Goal: Transaction & Acquisition: Download file/media

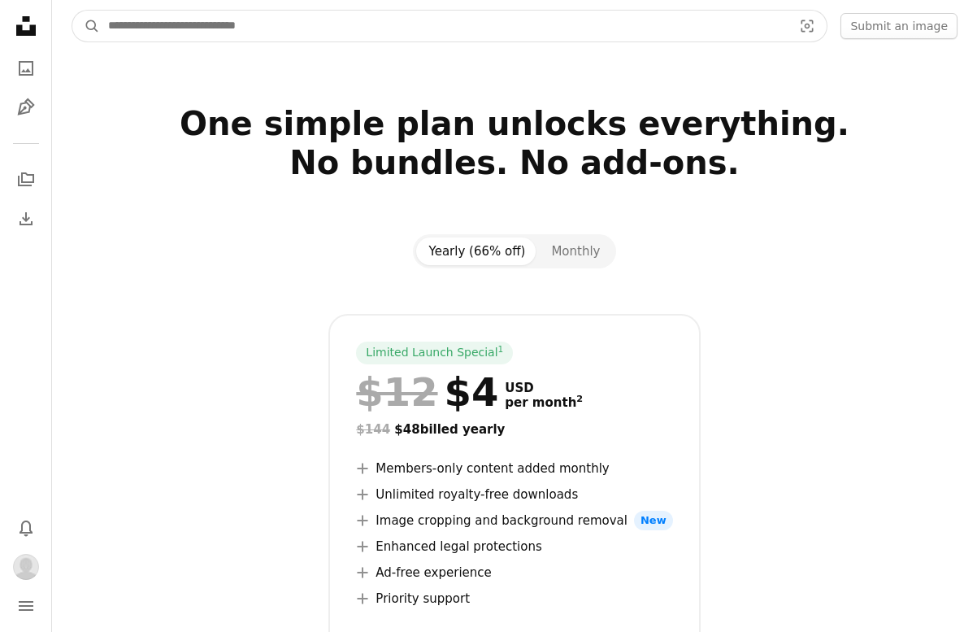
click at [581, 26] on input "Find visuals sitewide" at bounding box center [444, 26] width 688 height 31
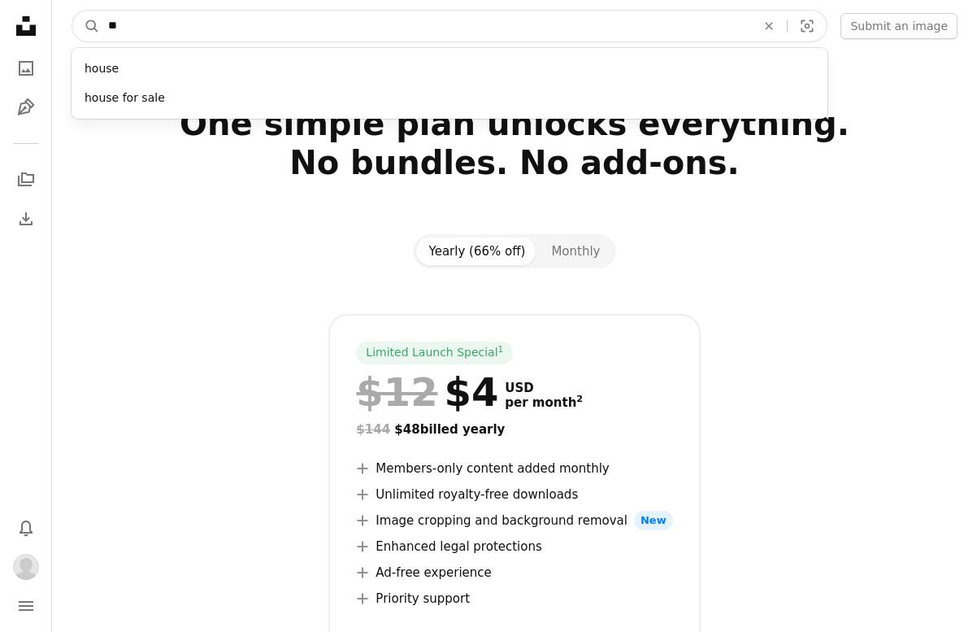
type input "*"
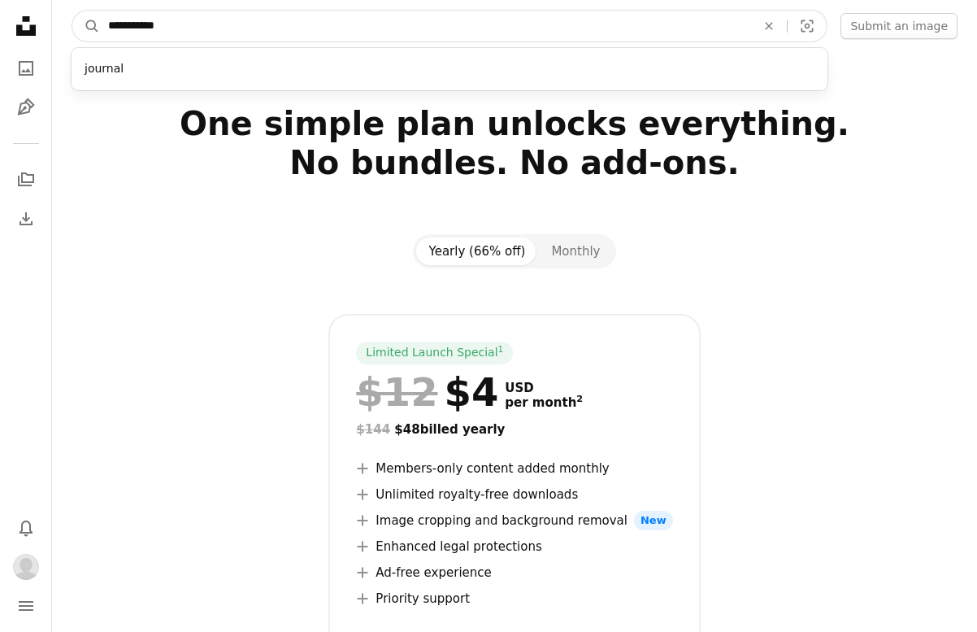
type input "**********"
click at [72, 11] on button "A magnifying glass" at bounding box center [86, 26] width 28 height 31
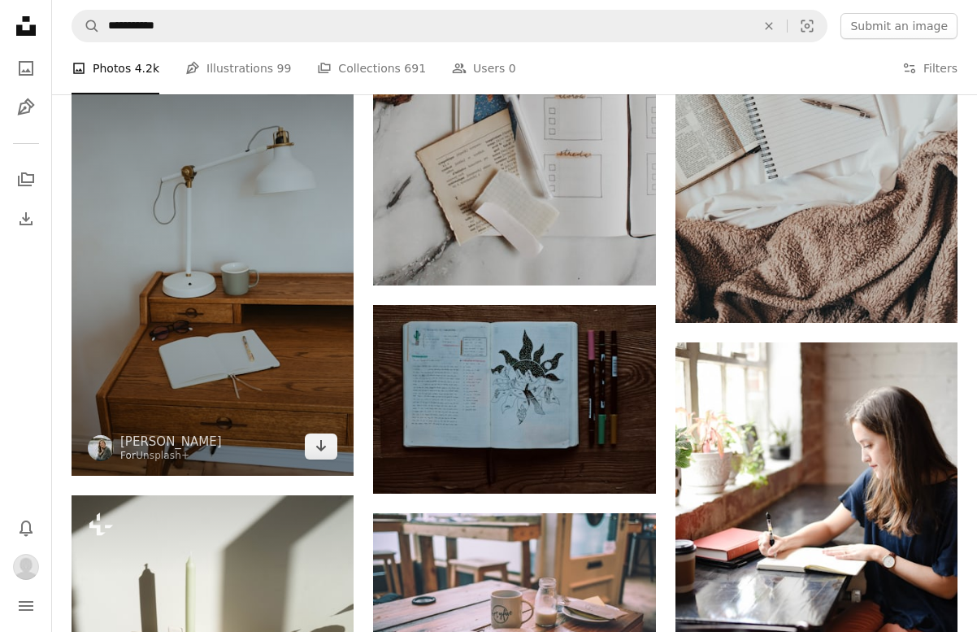
scroll to position [1869, 0]
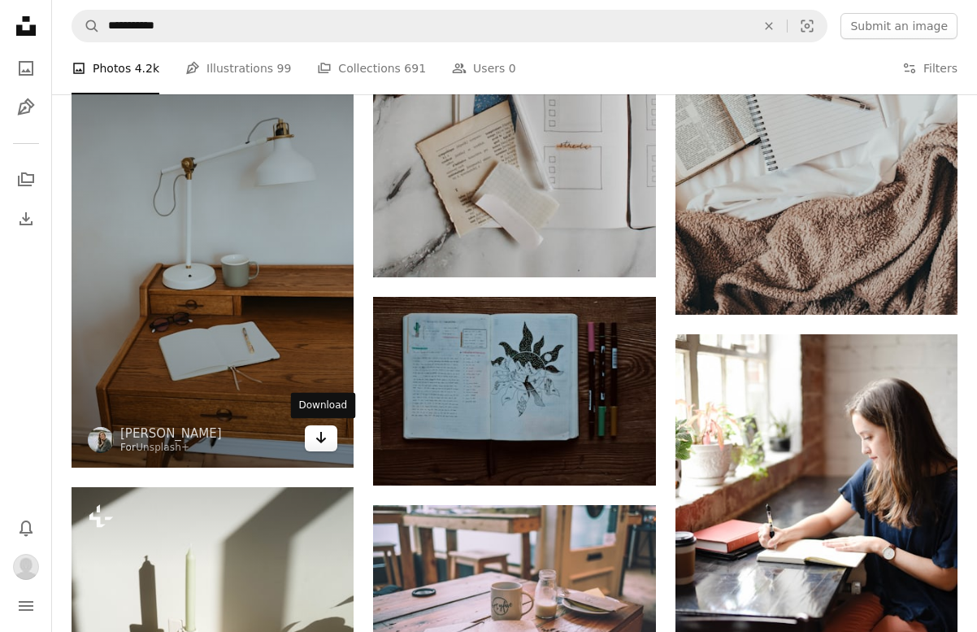
click at [316, 436] on icon "Arrow pointing down" at bounding box center [321, 438] width 13 height 20
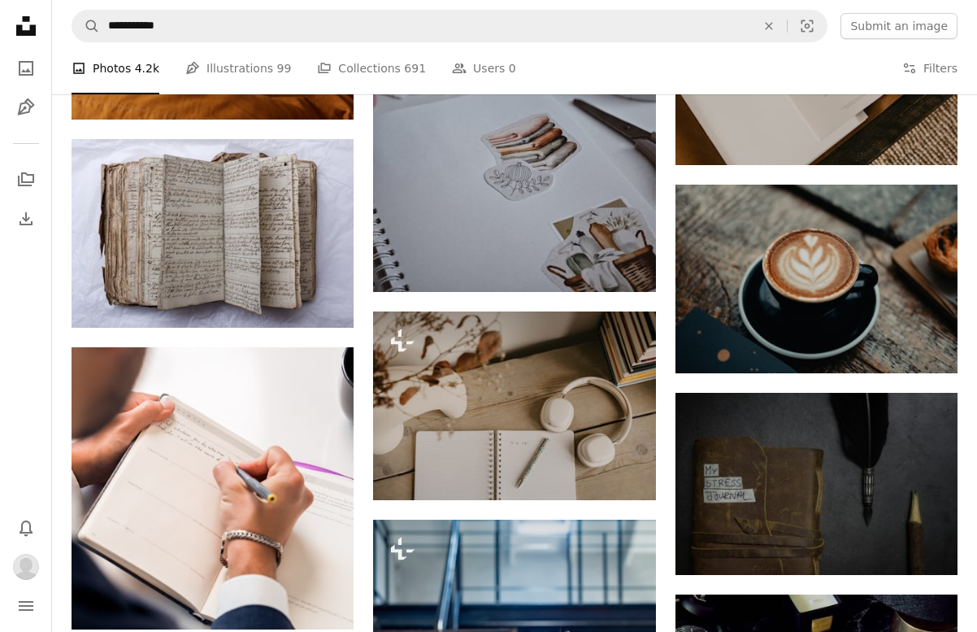
scroll to position [5002, 0]
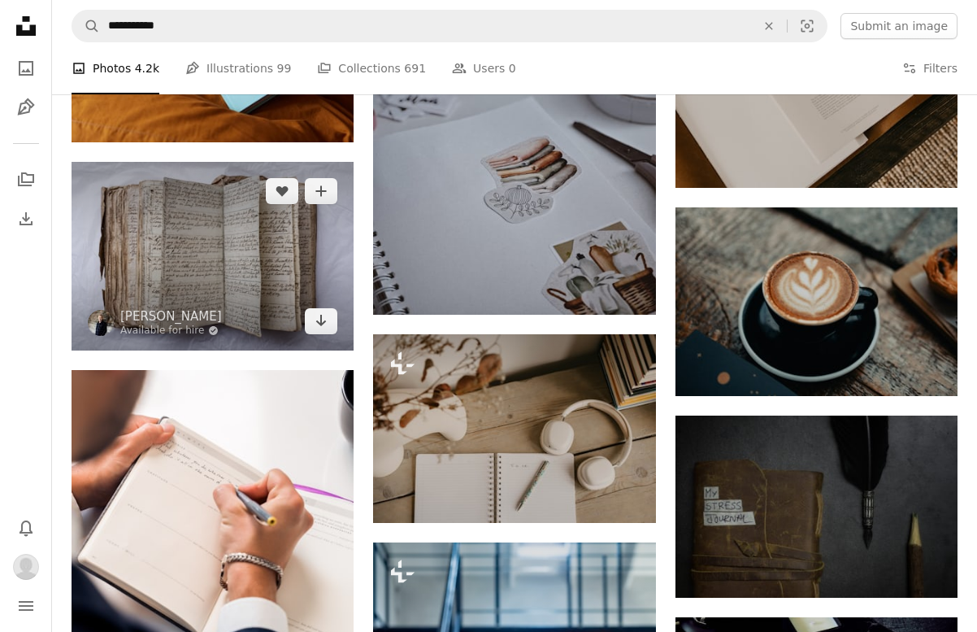
click at [278, 272] on img at bounding box center [213, 256] width 282 height 189
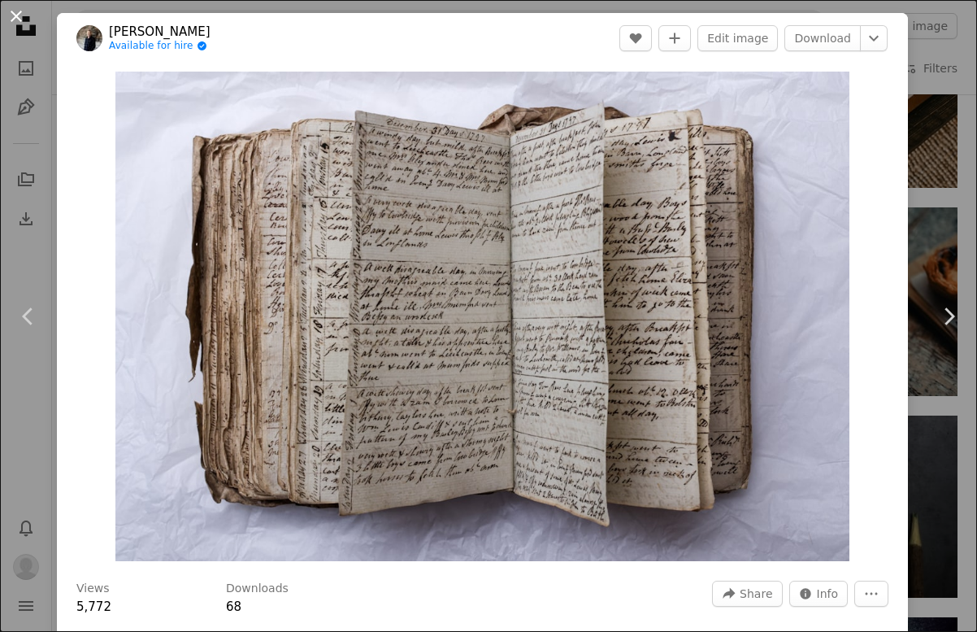
click at [12, 11] on button "An X shape" at bounding box center [17, 17] width 20 height 20
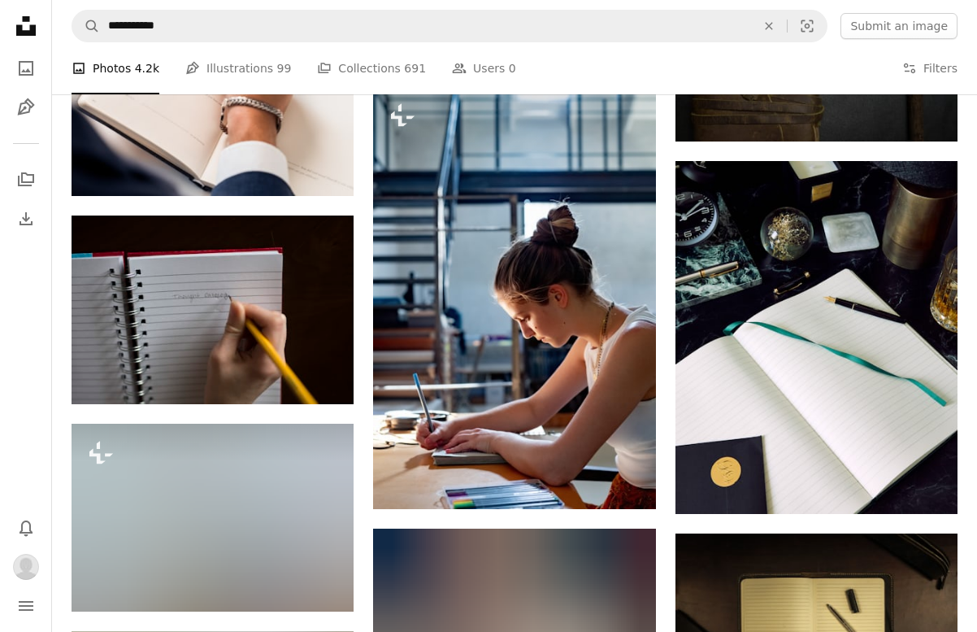
scroll to position [5167, 0]
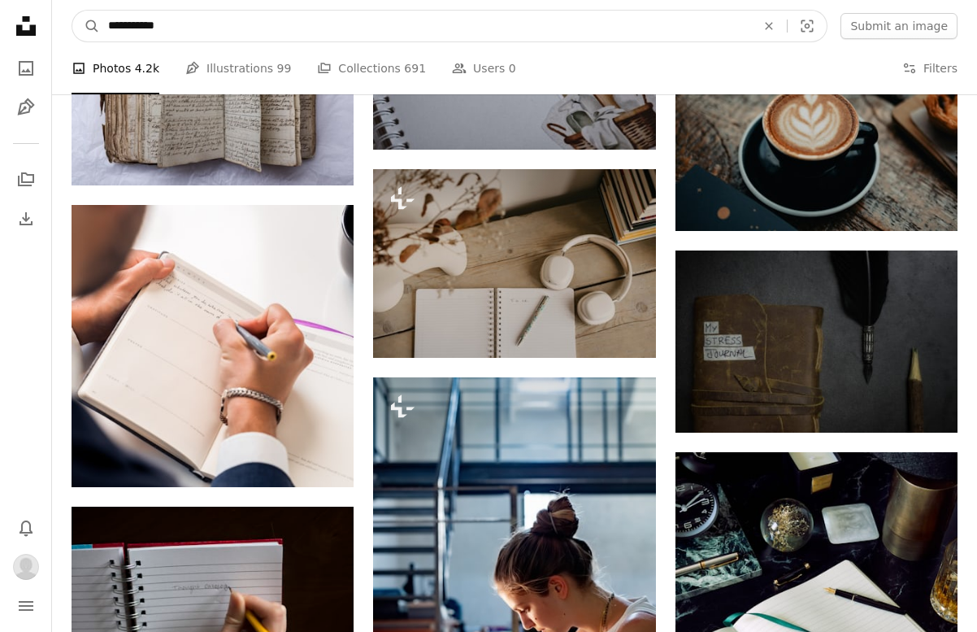
click at [159, 30] on input "**********" at bounding box center [425, 26] width 651 height 31
drag, startPoint x: 175, startPoint y: 22, endPoint x: 92, endPoint y: 22, distance: 82.9
click at [92, 22] on form "**********" at bounding box center [450, 26] width 756 height 33
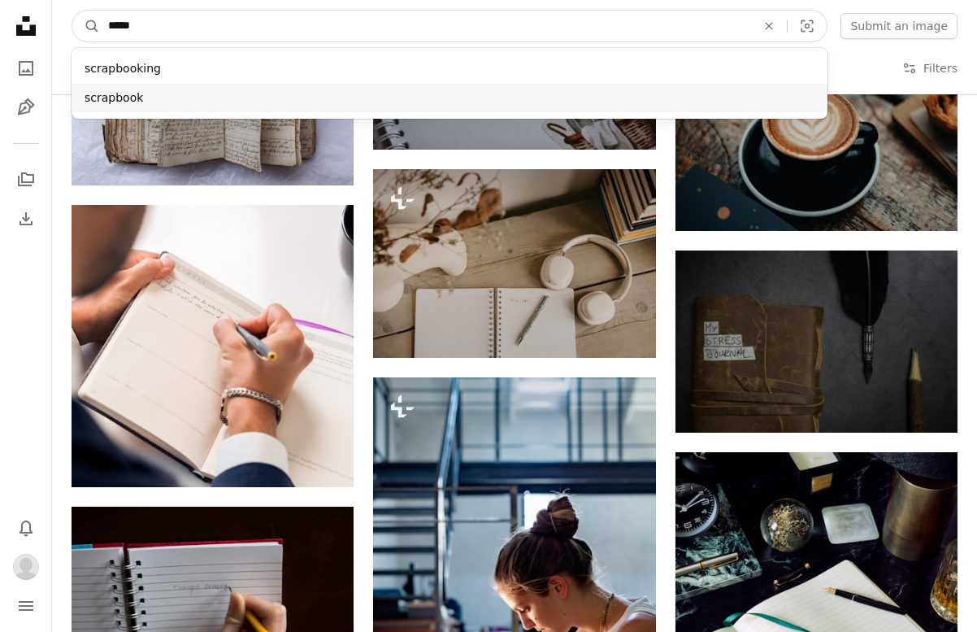
type input "*****"
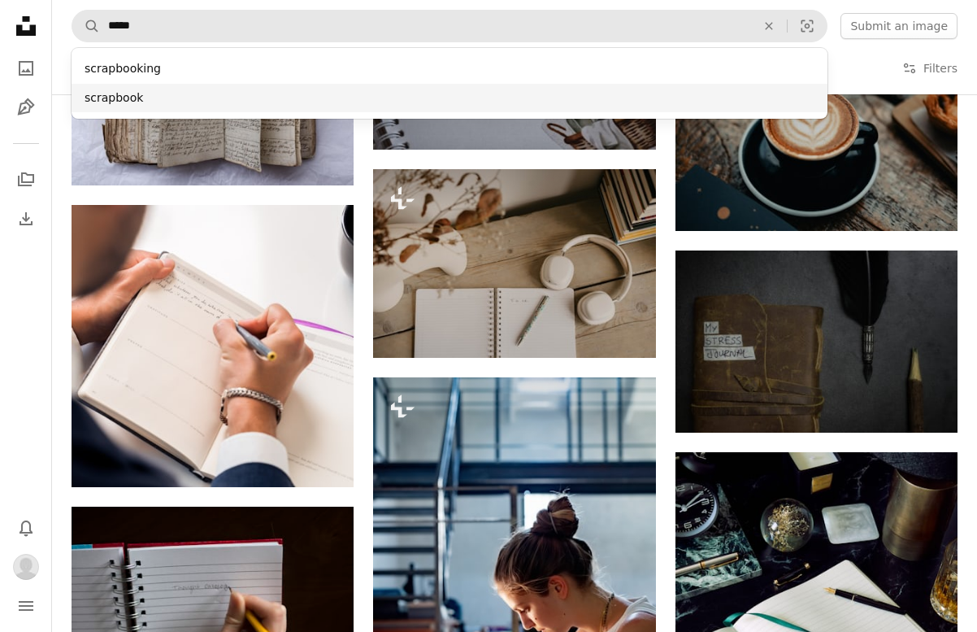
click at [120, 98] on div "scrapbook" at bounding box center [450, 98] width 756 height 29
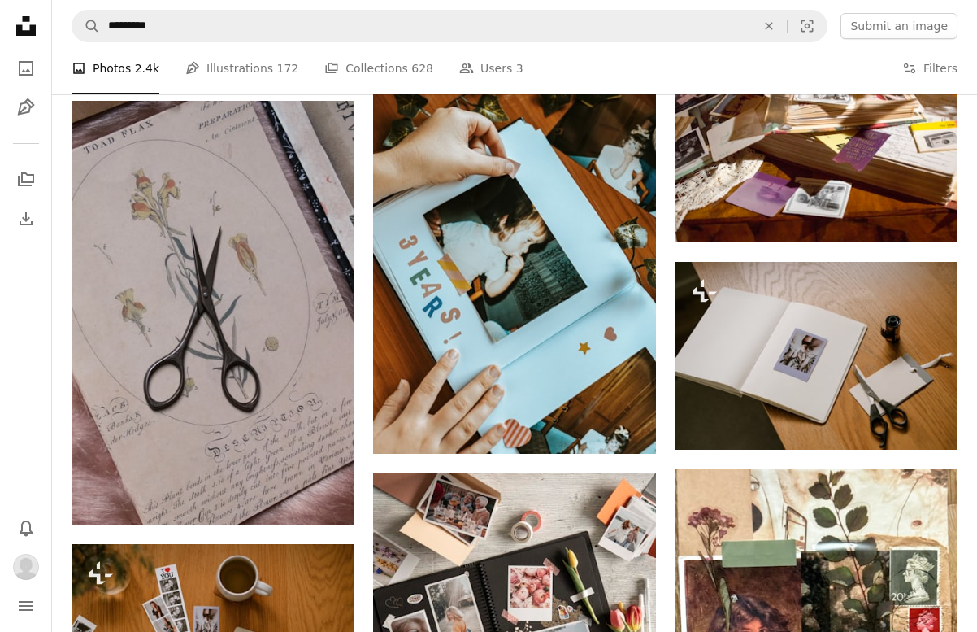
scroll to position [760, 0]
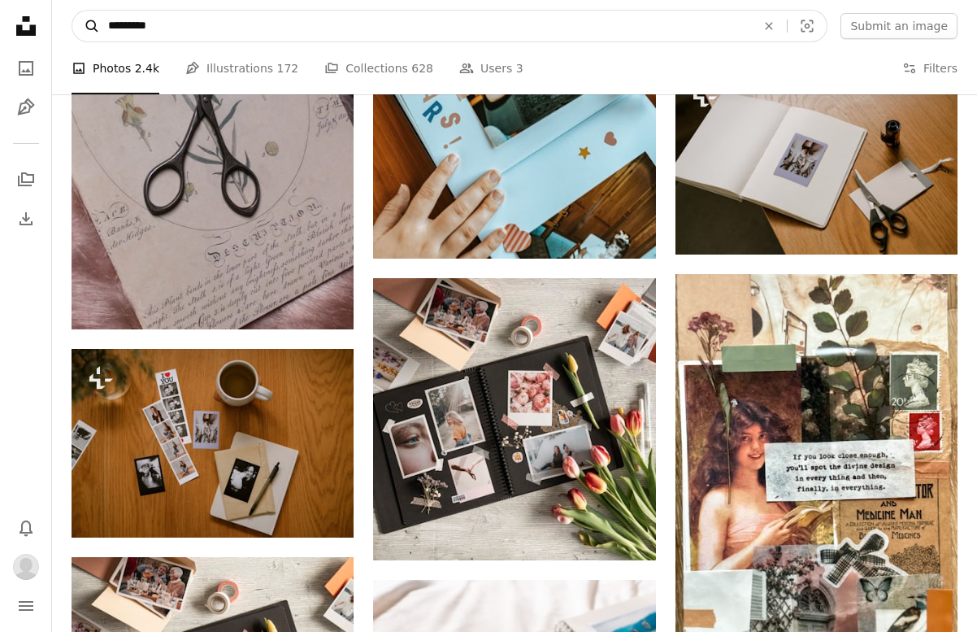
drag, startPoint x: 165, startPoint y: 28, endPoint x: 85, endPoint y: 28, distance: 80.5
click at [85, 28] on form "A magnifying glass ********* An X shape Visual search" at bounding box center [450, 26] width 756 height 33
type input "**********"
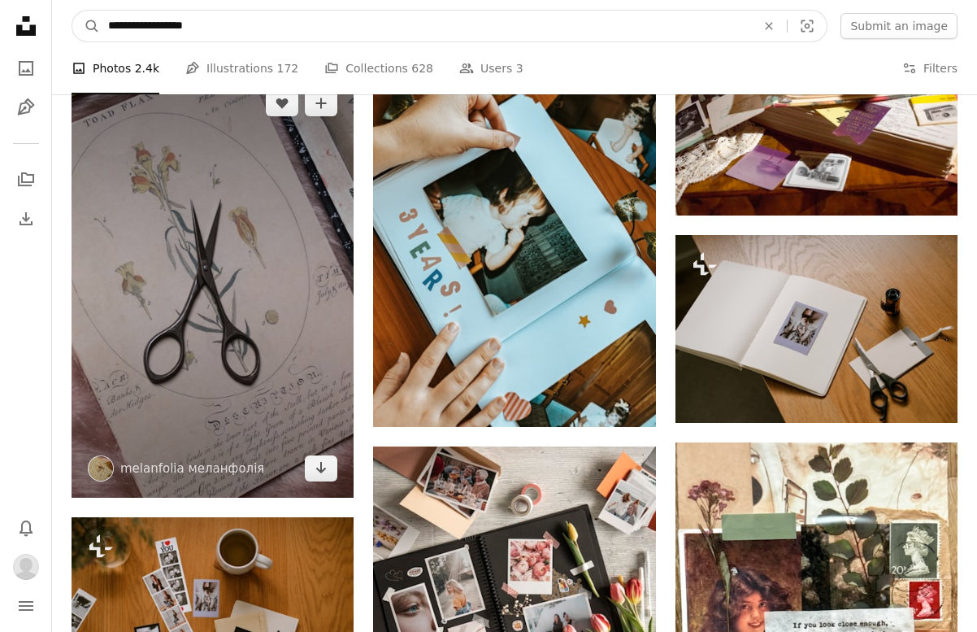
scroll to position [539, 0]
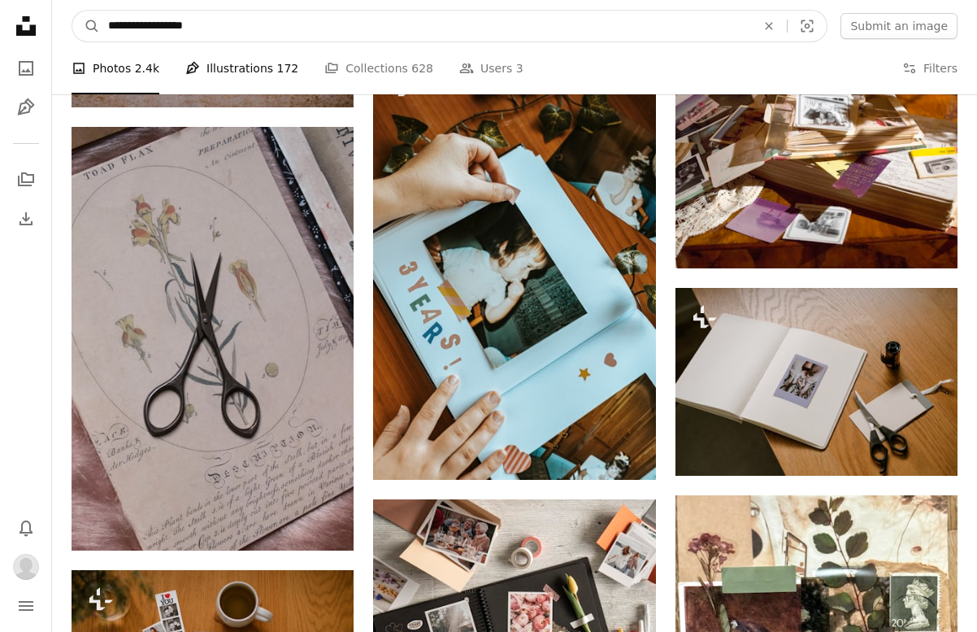
click button "A magnifying glass" at bounding box center [86, 26] width 28 height 31
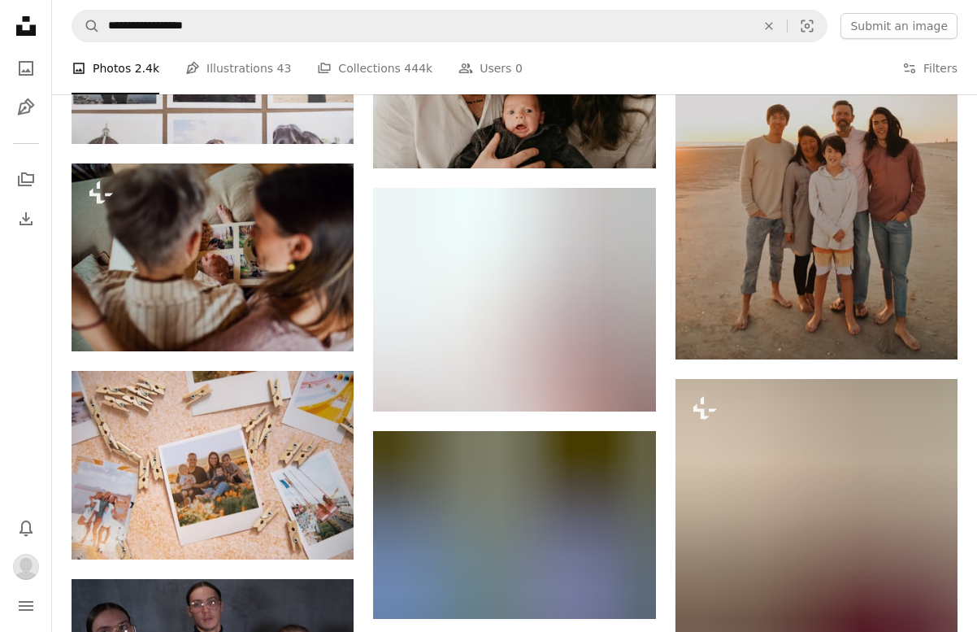
scroll to position [1996, 0]
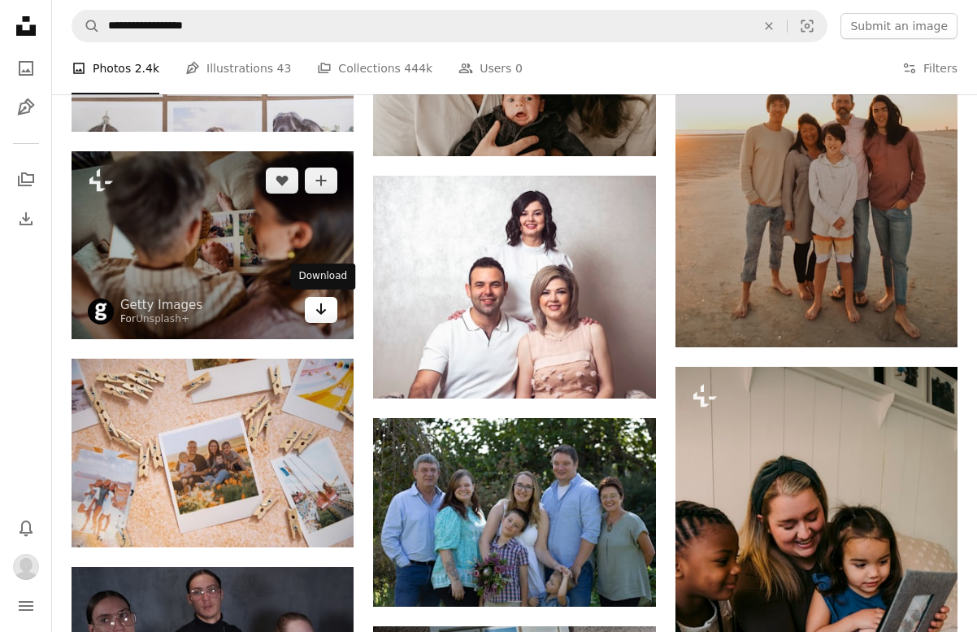
click at [325, 316] on icon "Arrow pointing down" at bounding box center [321, 309] width 13 height 20
click at [324, 311] on icon "Arrow pointing down" at bounding box center [321, 309] width 13 height 20
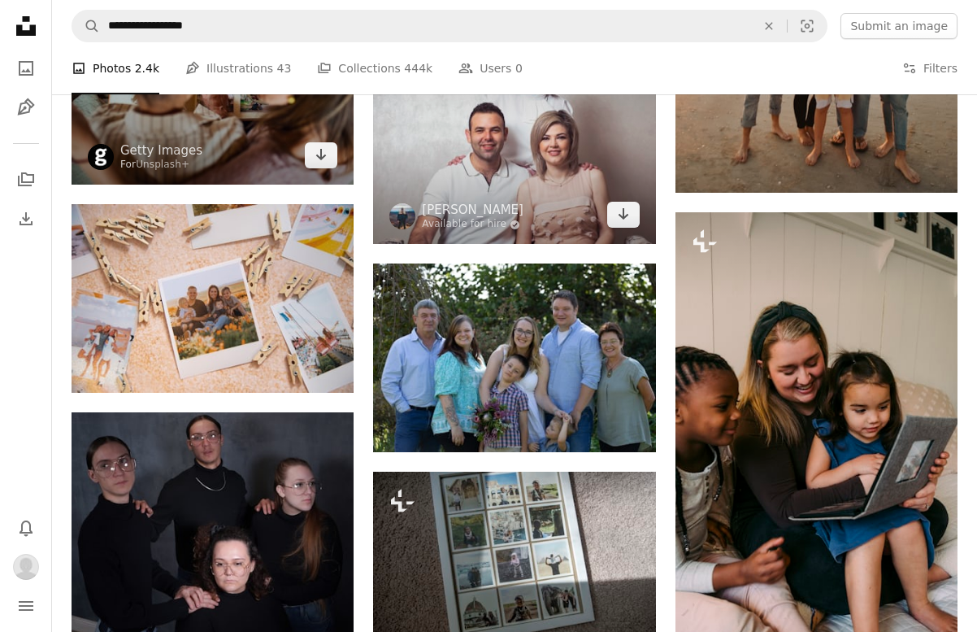
scroll to position [2215, 0]
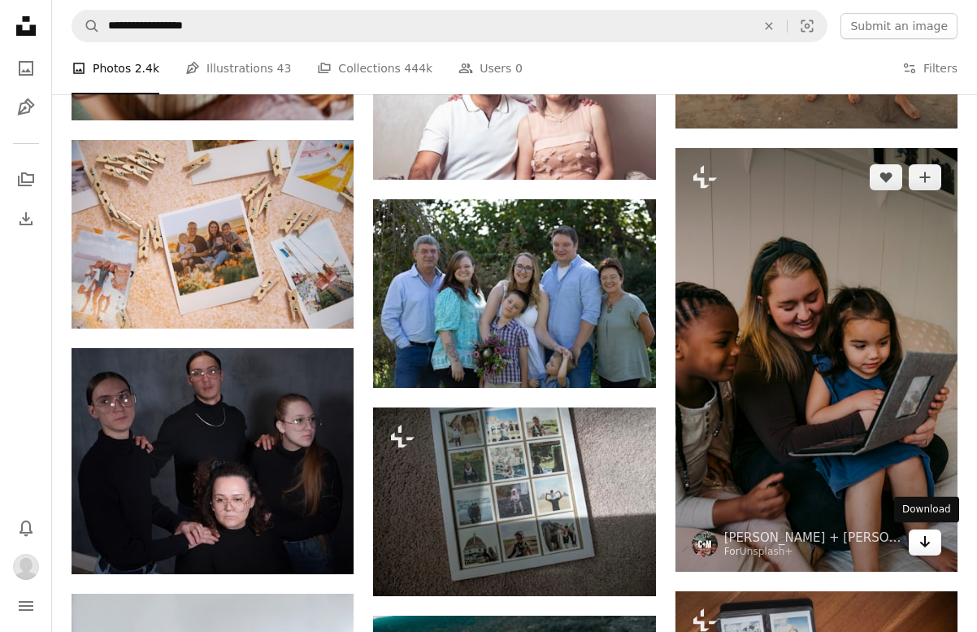
click at [929, 549] on icon "Arrow pointing down" at bounding box center [925, 542] width 13 height 20
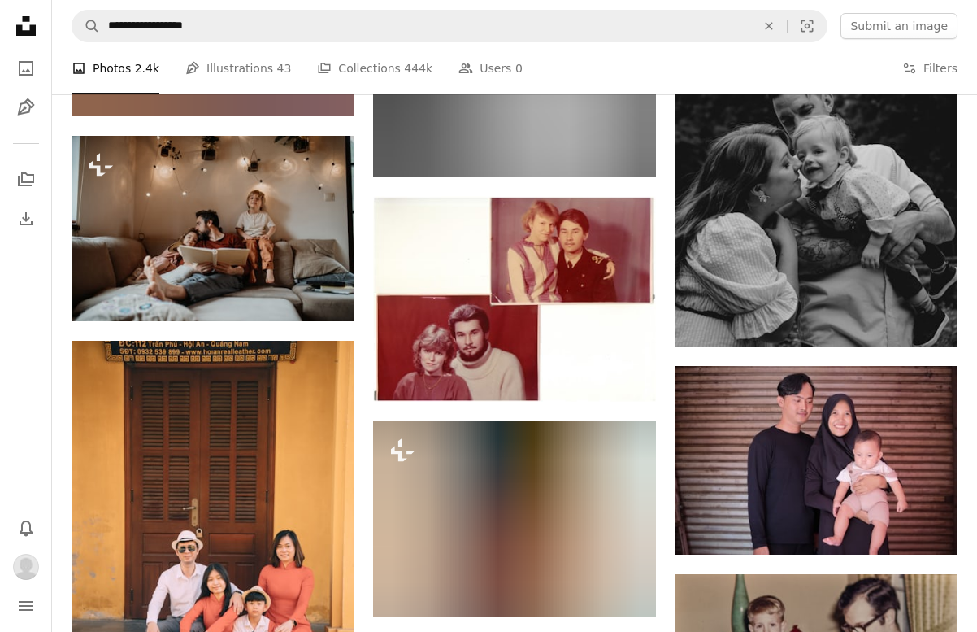
scroll to position [6275, 0]
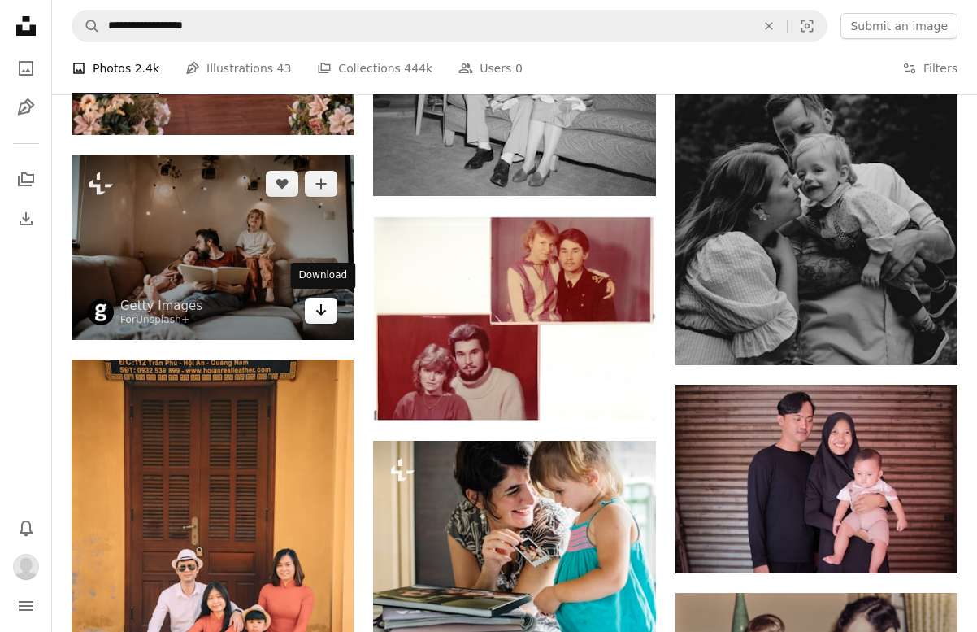
click at [320, 314] on icon "Arrow pointing down" at bounding box center [321, 310] width 13 height 20
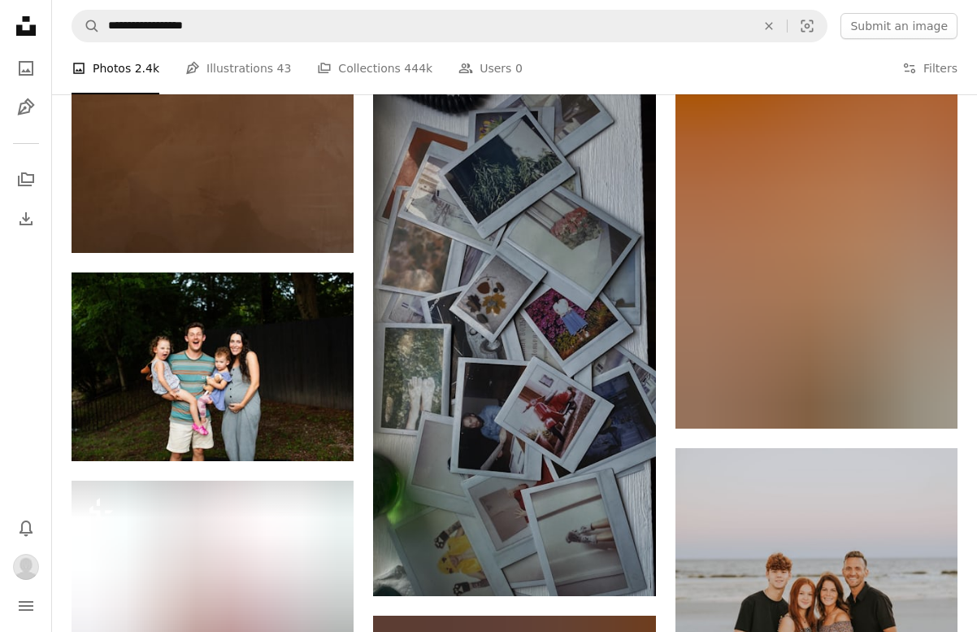
scroll to position [10030, 0]
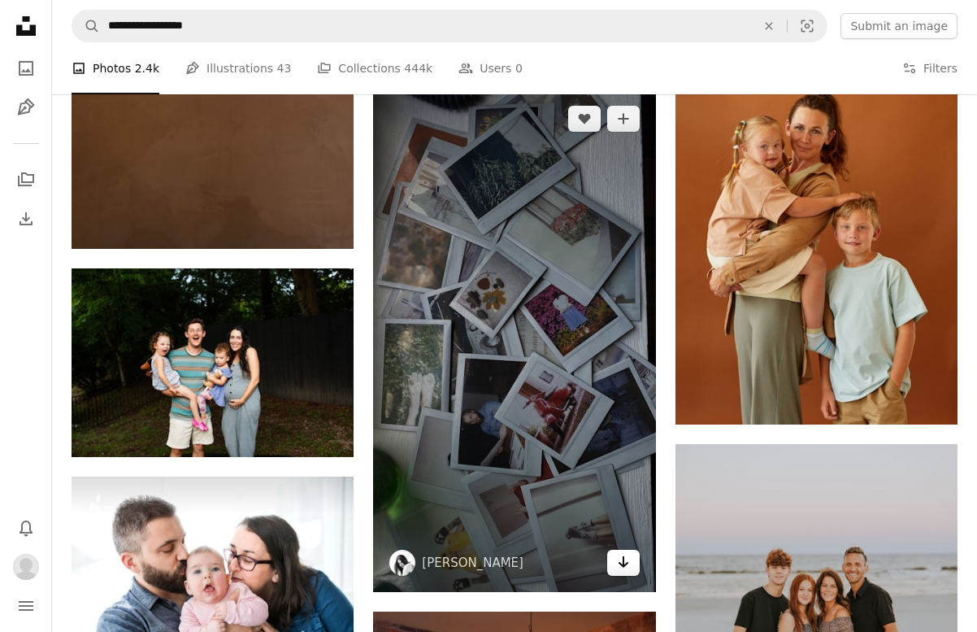
click at [622, 555] on icon "Arrow pointing down" at bounding box center [623, 562] width 13 height 20
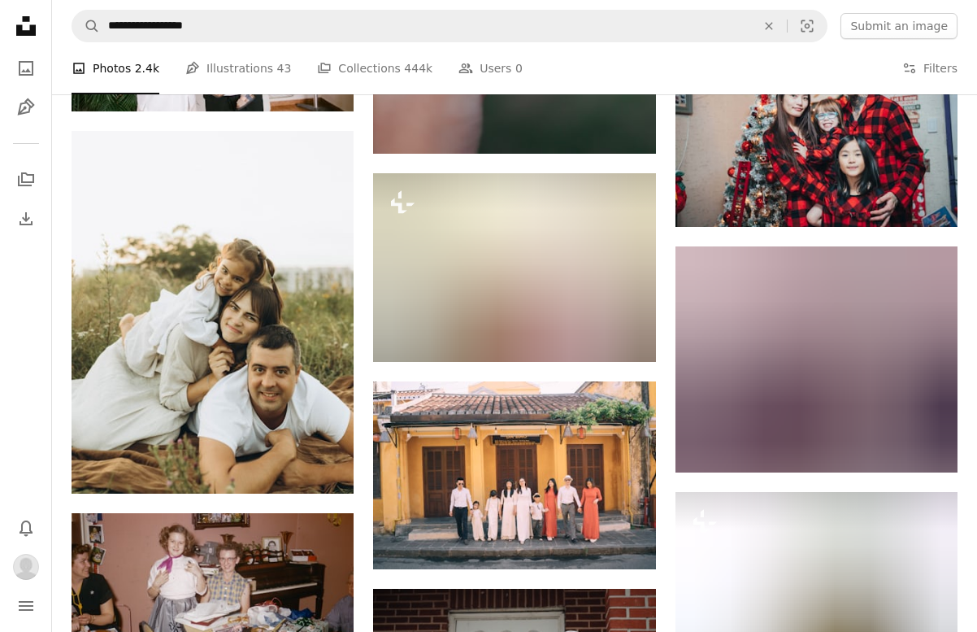
scroll to position [18351, 0]
